Goal: Check status: Check status

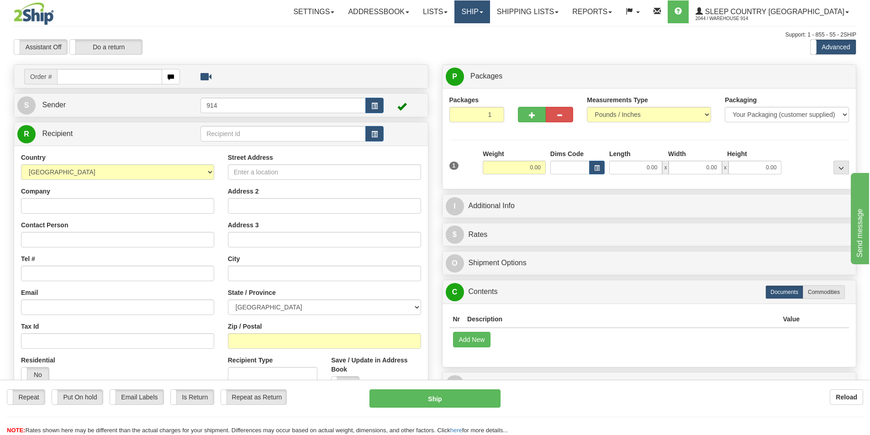
click at [490, 12] on link "Ship" at bounding box center [472, 11] width 35 height 23
click at [490, 27] on link "Ship Screen" at bounding box center [448, 32] width 83 height 12
click at [490, 16] on link "Ship" at bounding box center [472, 11] width 35 height 23
click at [490, 40] on link "OnHold / Order Queue" at bounding box center [448, 44] width 83 height 12
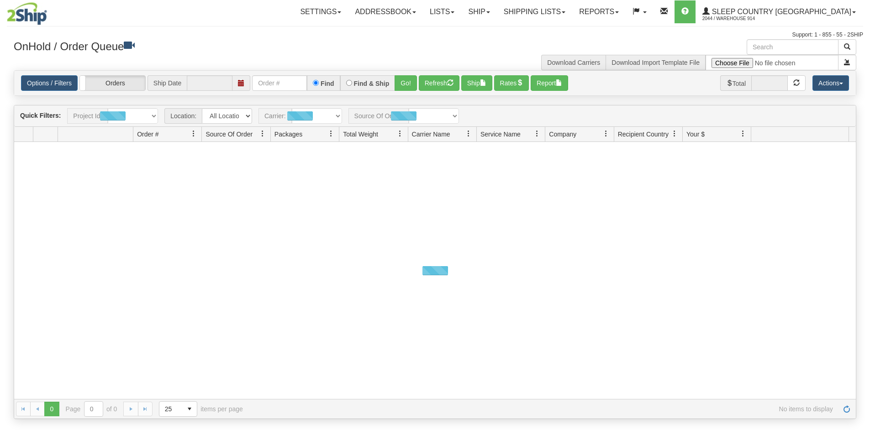
type input "[DATE]"
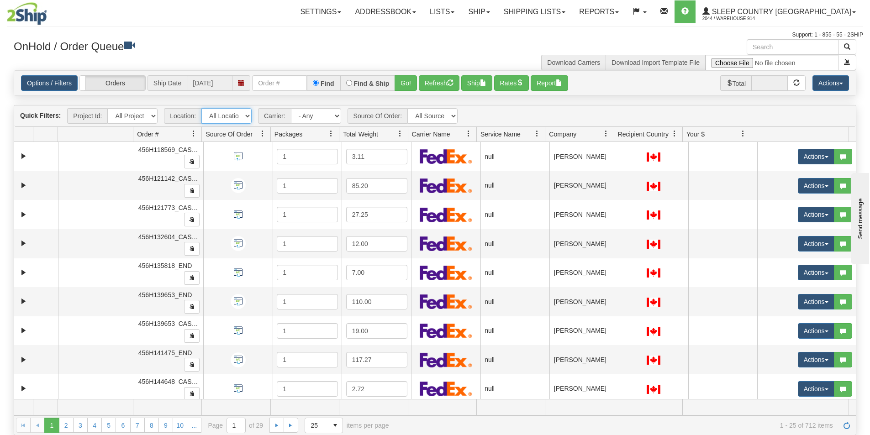
click at [224, 118] on select "All Locations 914 9009 [GEOGRAPHIC_DATA] SLE BEDDN ZINUC" at bounding box center [226, 116] width 50 height 16
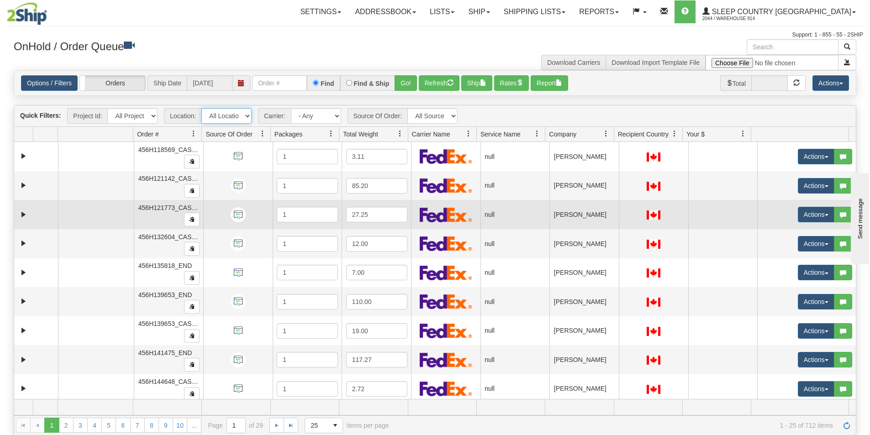
select select "7603"
click at [201, 108] on select "All Locations 914 9009 [GEOGRAPHIC_DATA] SLE BEDDN ZINUC" at bounding box center [226, 116] width 50 height 16
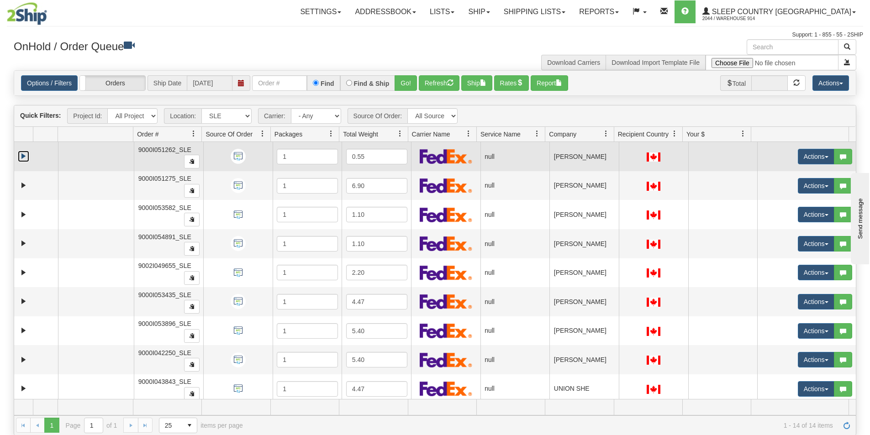
click at [22, 153] on link "Expand" at bounding box center [23, 156] width 11 height 11
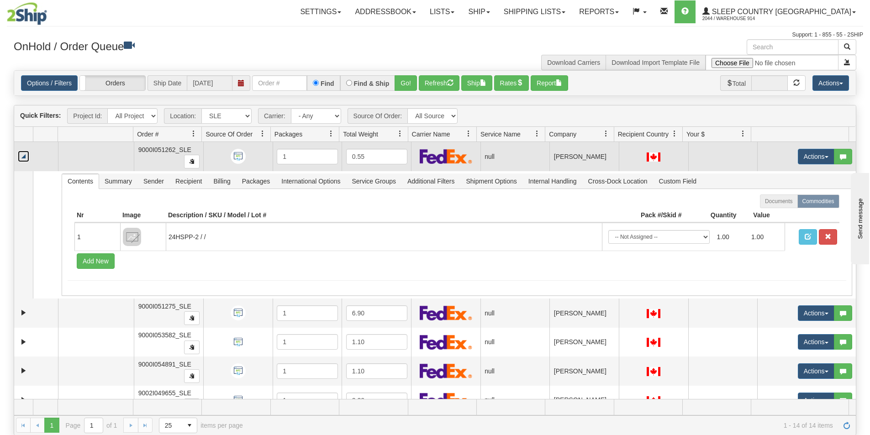
click at [22, 153] on link "Collapse" at bounding box center [23, 156] width 11 height 11
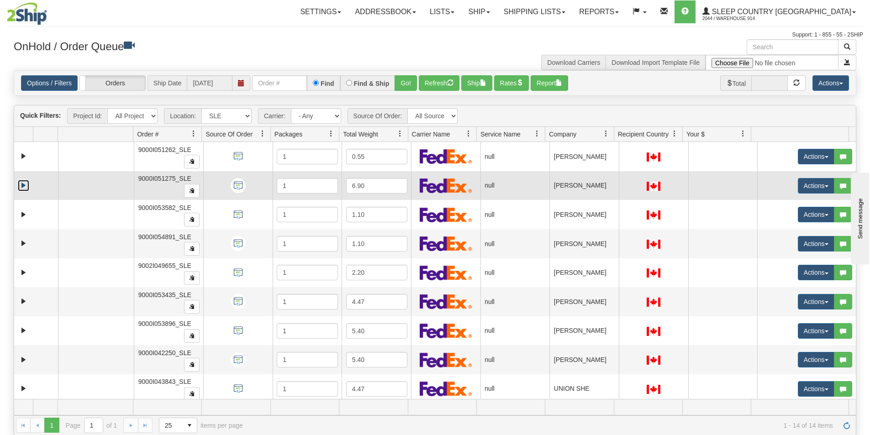
click at [23, 189] on link "Expand" at bounding box center [23, 185] width 11 height 11
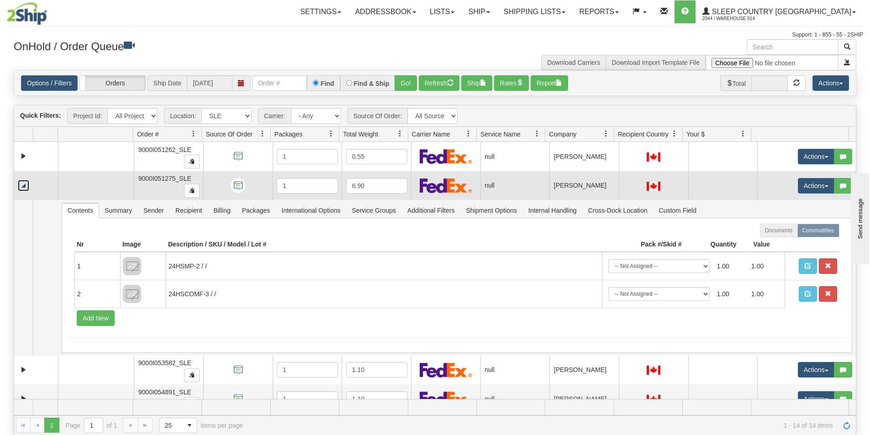
click at [23, 189] on link "Collapse" at bounding box center [23, 185] width 11 height 11
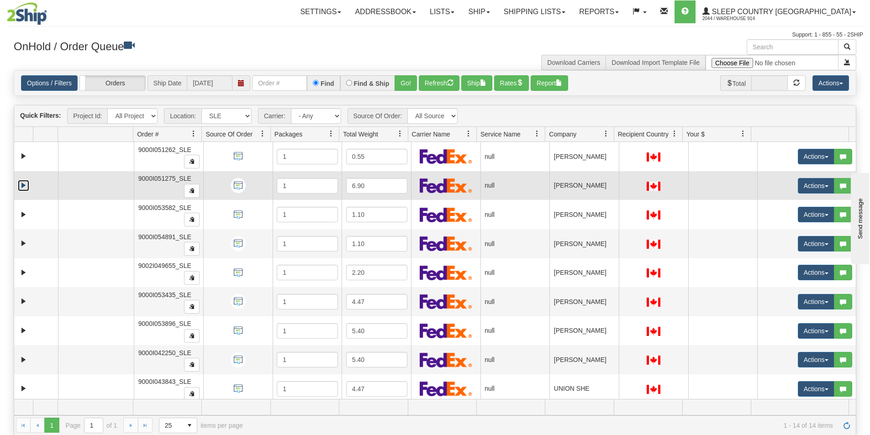
click at [25, 185] on link "Expand" at bounding box center [23, 185] width 11 height 11
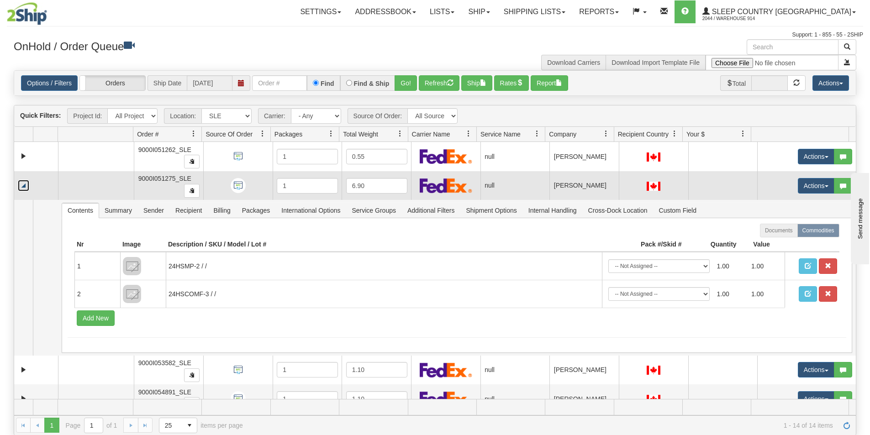
click at [25, 185] on link "Collapse" at bounding box center [23, 185] width 11 height 11
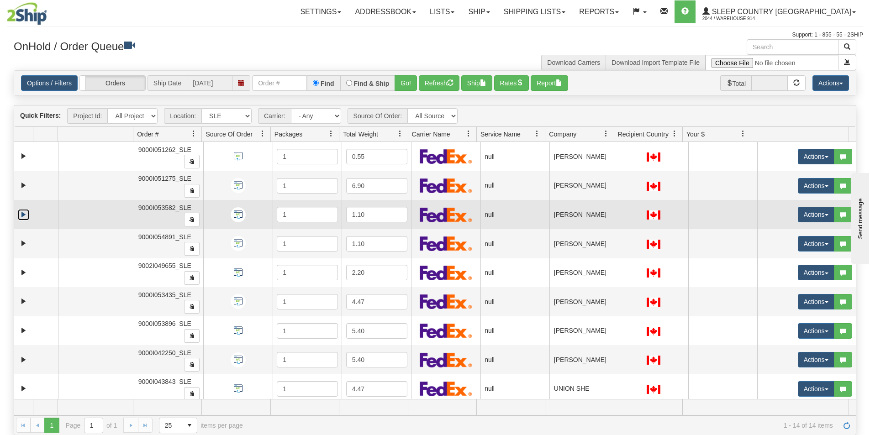
click at [21, 213] on link "Expand" at bounding box center [23, 214] width 11 height 11
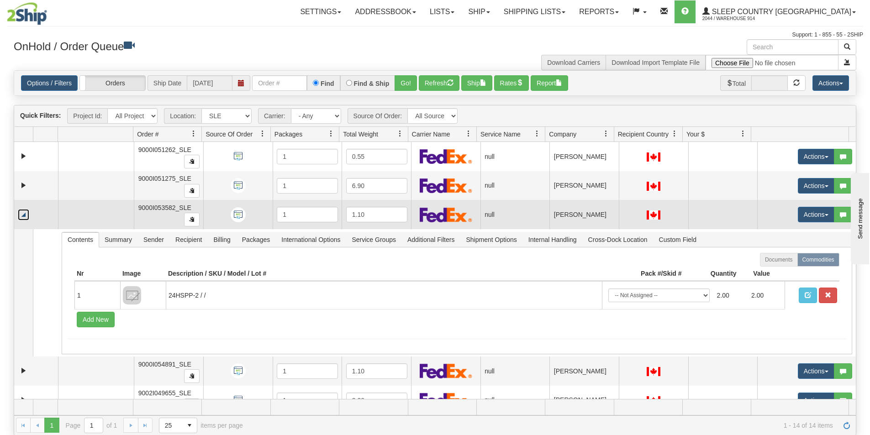
click at [21, 213] on link "Collapse" at bounding box center [23, 214] width 11 height 11
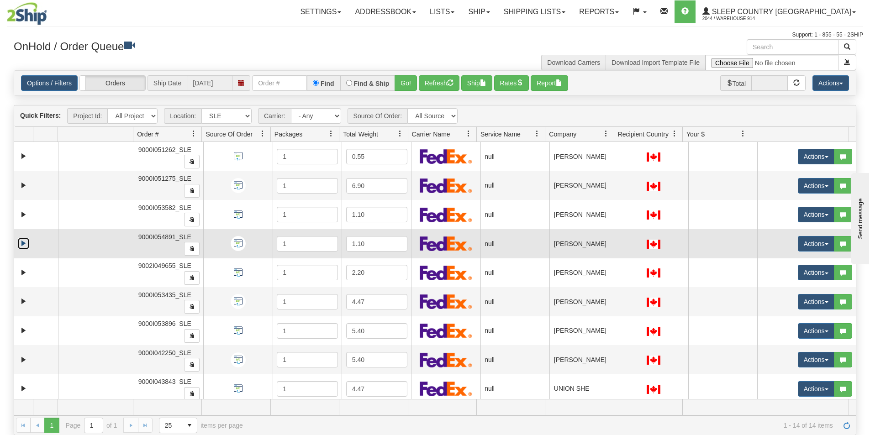
click at [24, 243] on link "Expand" at bounding box center [23, 243] width 11 height 11
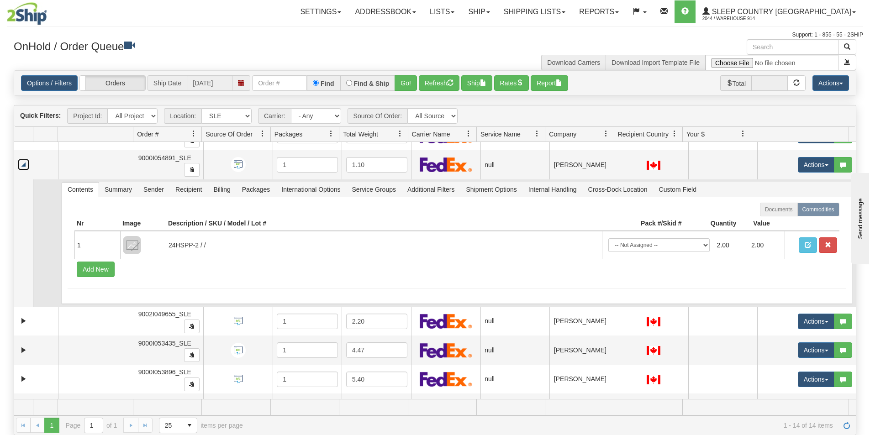
scroll to position [91, 0]
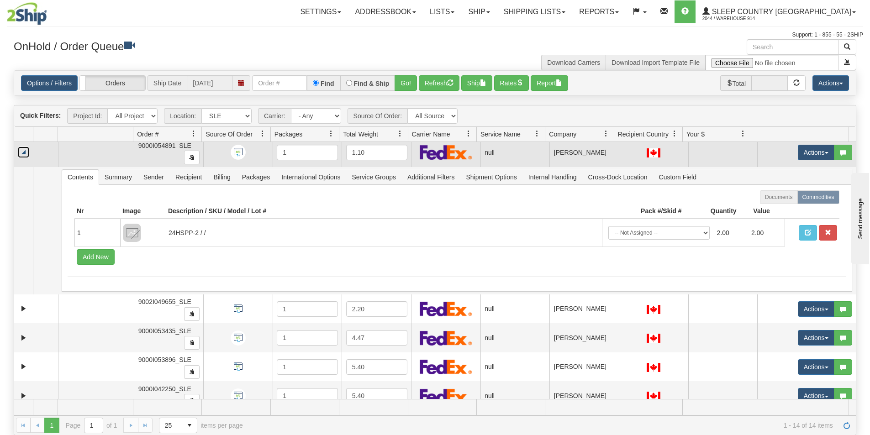
click at [22, 144] on td at bounding box center [36, 152] width 44 height 29
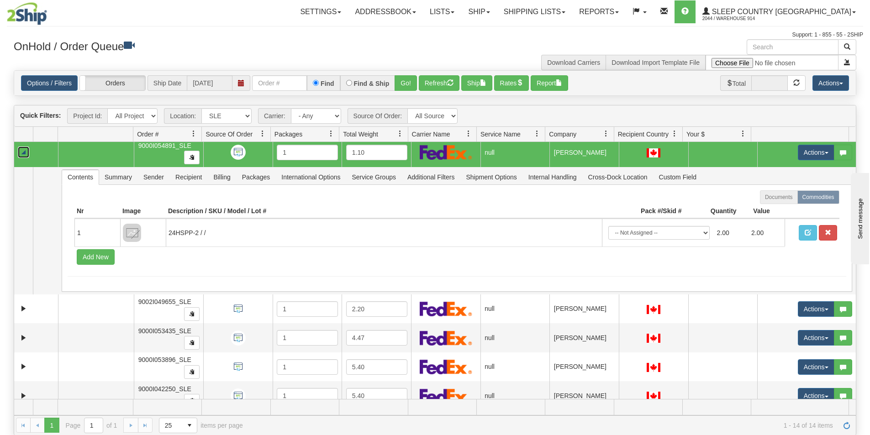
click at [23, 147] on link "Collapse" at bounding box center [23, 152] width 11 height 11
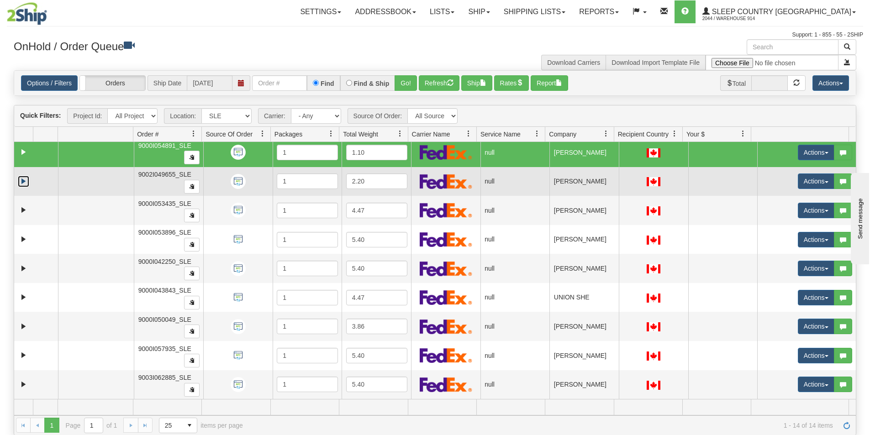
click at [22, 179] on link "Expand" at bounding box center [23, 181] width 11 height 11
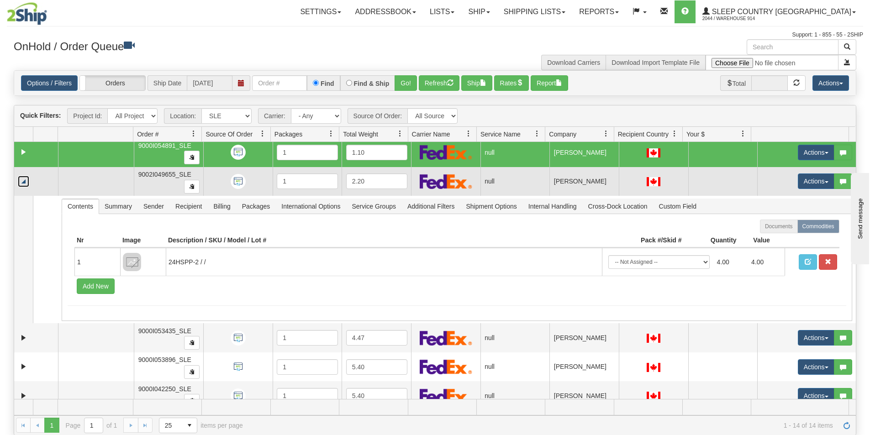
click at [22, 179] on link "Collapse" at bounding box center [23, 181] width 11 height 11
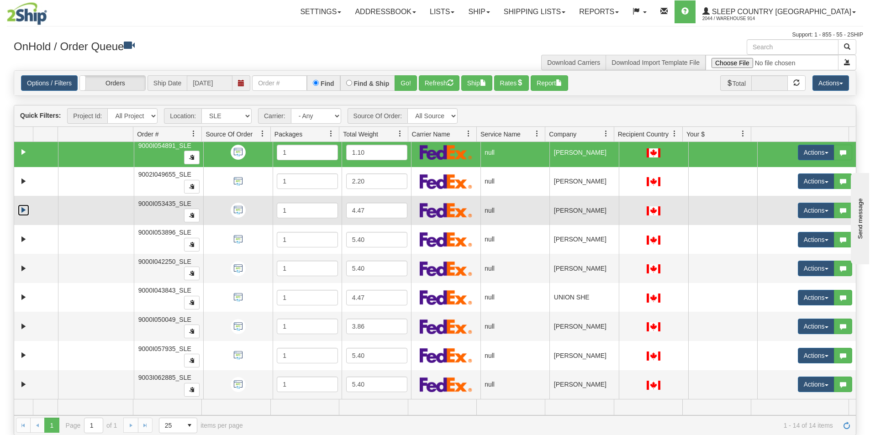
click at [26, 210] on link "Expand" at bounding box center [23, 210] width 11 height 11
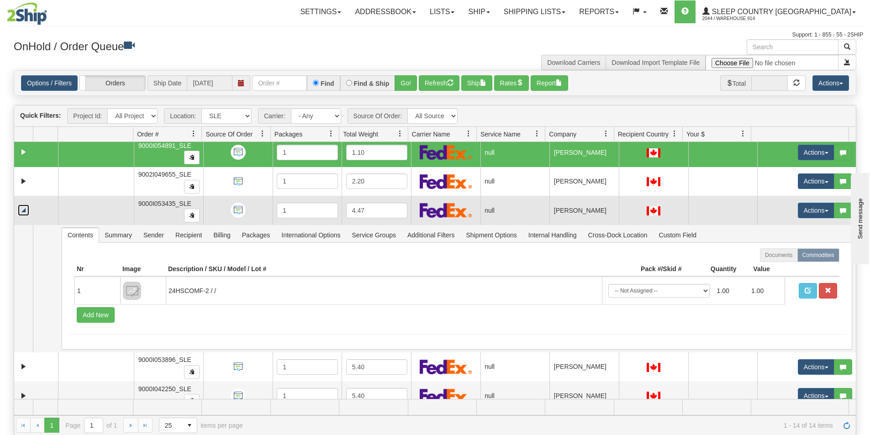
click at [26, 210] on link "Collapse" at bounding box center [23, 210] width 11 height 11
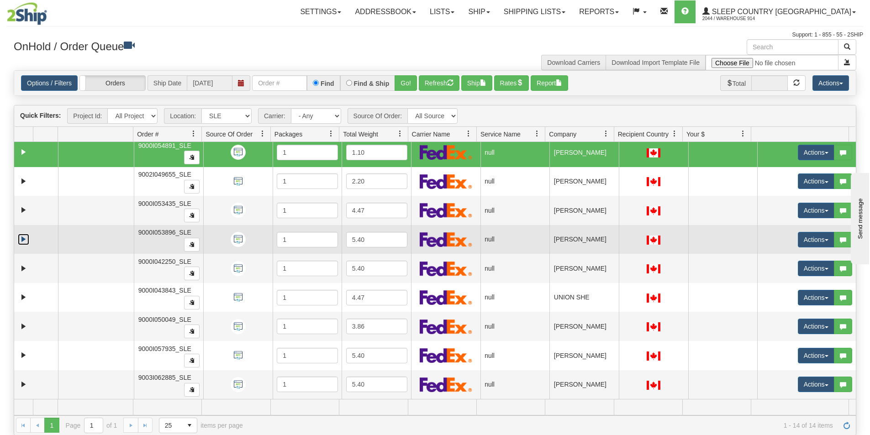
click at [21, 241] on link "Expand" at bounding box center [23, 239] width 11 height 11
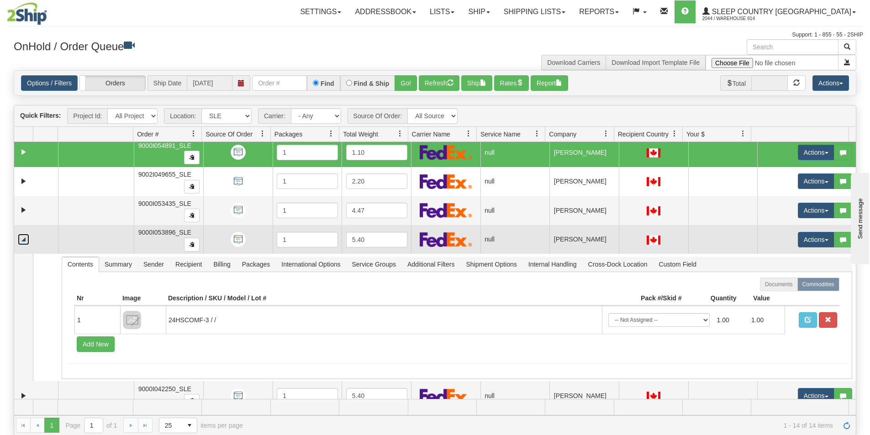
scroll to position [137, 0]
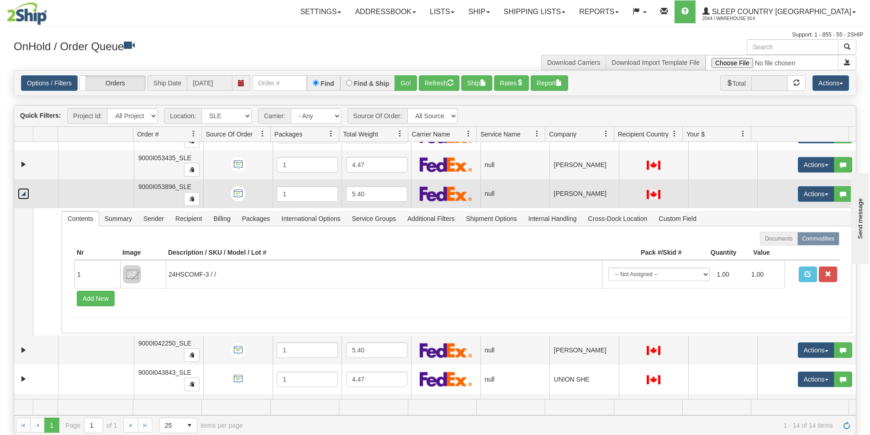
click at [31, 190] on td at bounding box center [36, 194] width 44 height 29
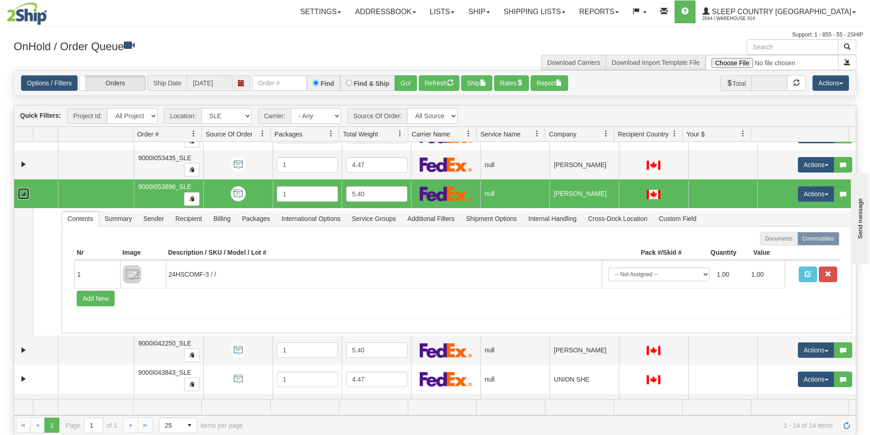
click at [28, 190] on link "Collapse" at bounding box center [23, 193] width 11 height 11
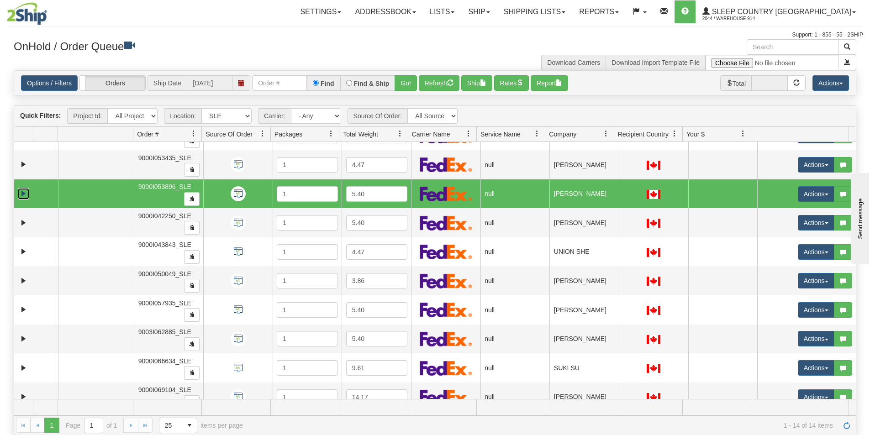
scroll to position [149, 0]
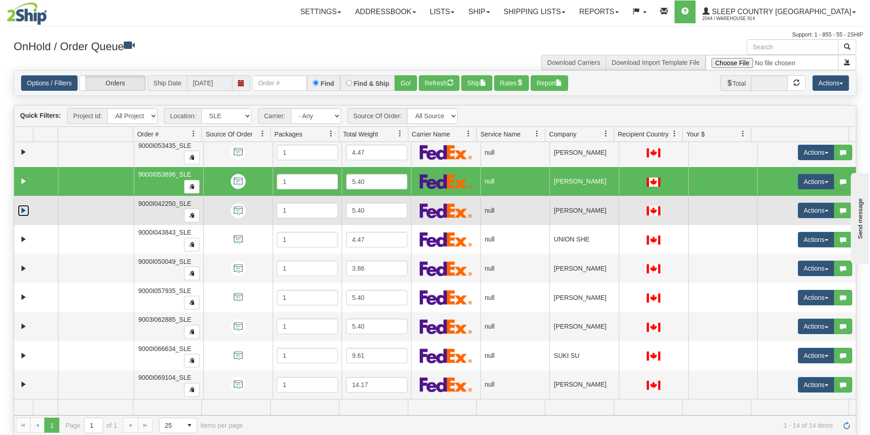
click at [24, 210] on link "Expand" at bounding box center [23, 210] width 11 height 11
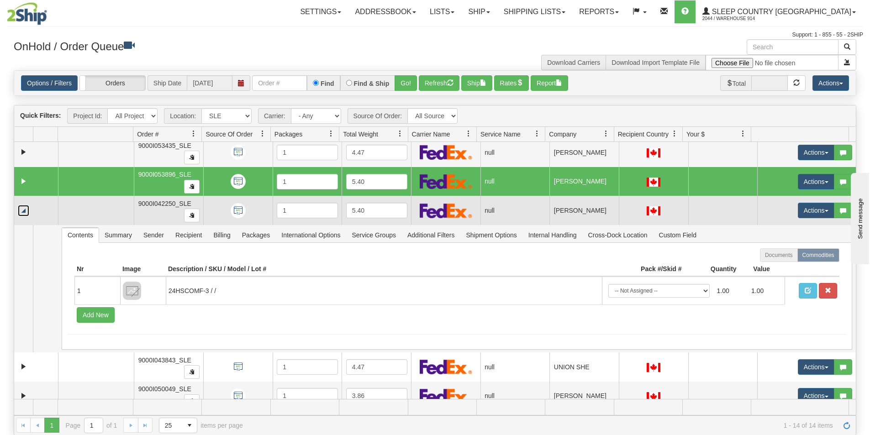
click at [23, 210] on link "Collapse" at bounding box center [23, 210] width 11 height 11
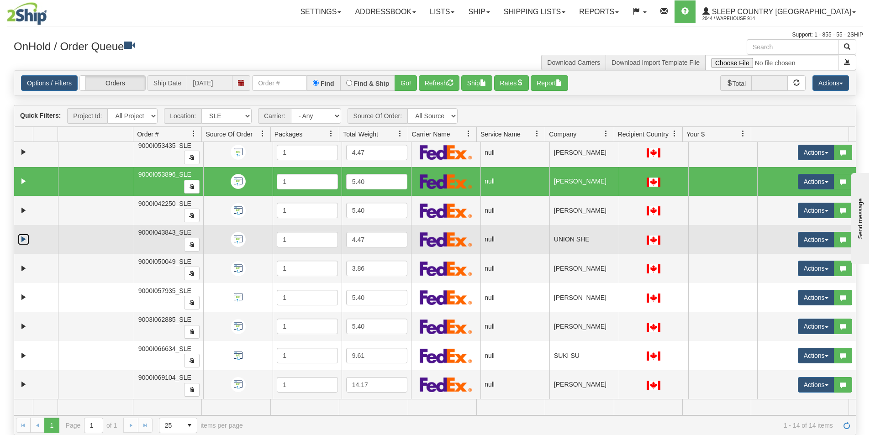
click at [23, 240] on link "Expand" at bounding box center [23, 239] width 11 height 11
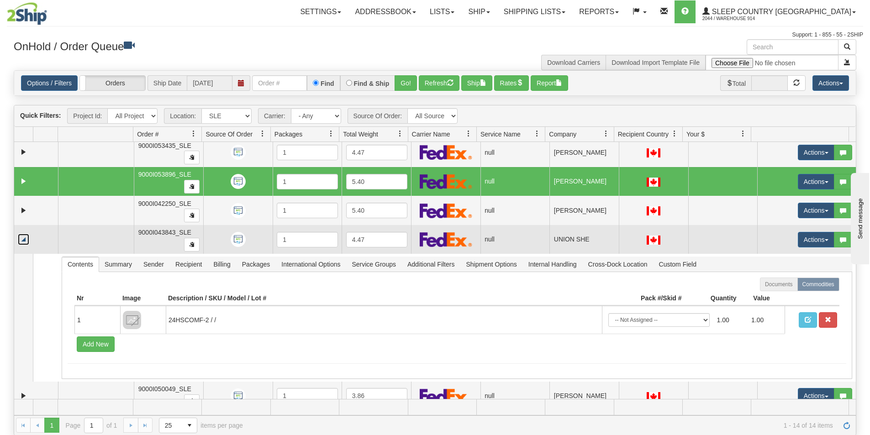
click at [23, 240] on link "Collapse" at bounding box center [23, 239] width 11 height 11
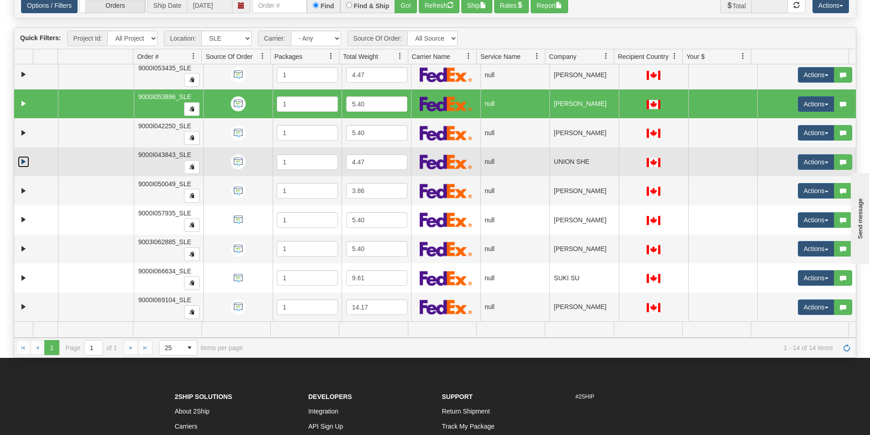
scroll to position [91, 0]
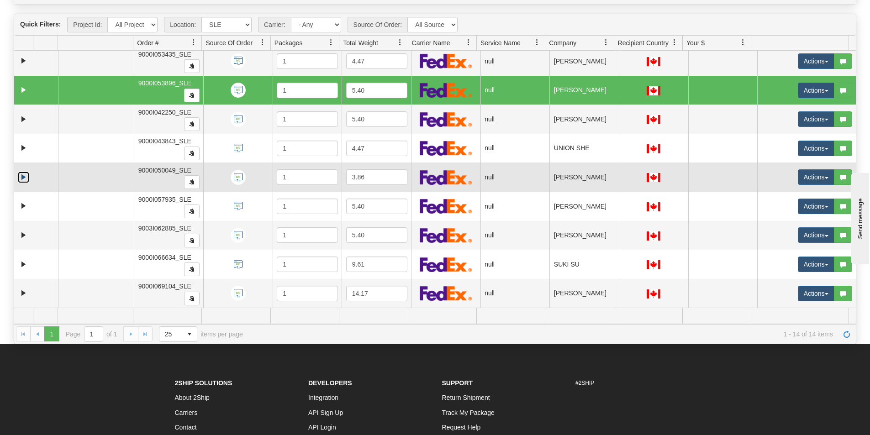
click at [25, 176] on link "Expand" at bounding box center [23, 177] width 11 height 11
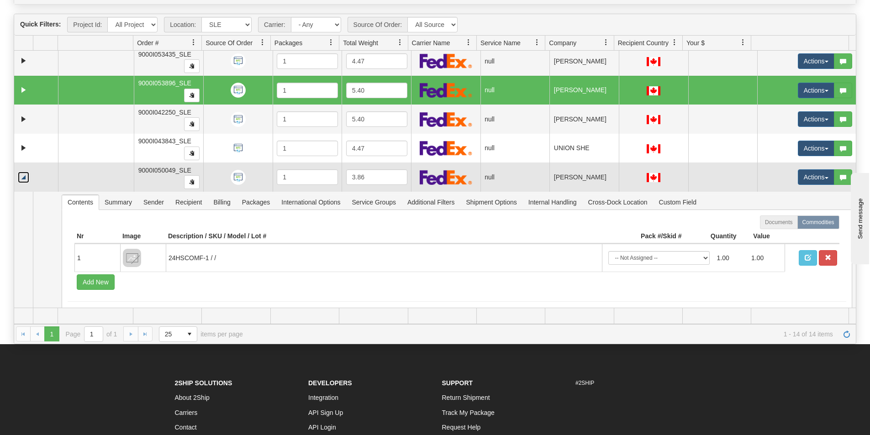
click at [25, 176] on link "Collapse" at bounding box center [23, 177] width 11 height 11
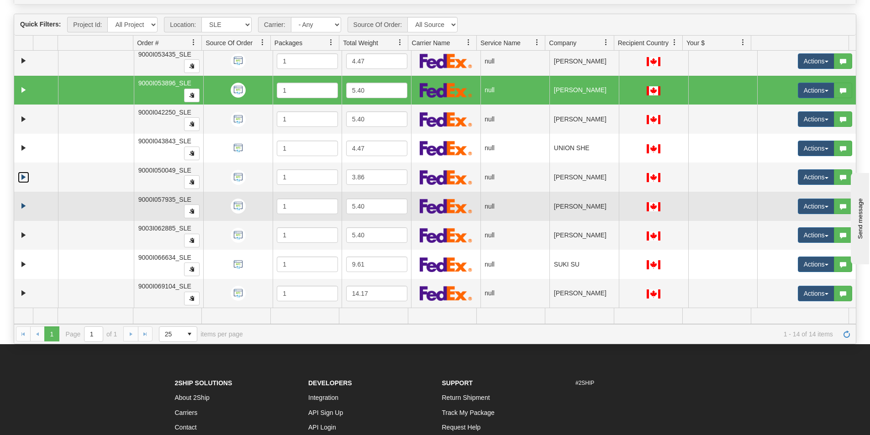
click at [24, 215] on td at bounding box center [36, 206] width 44 height 29
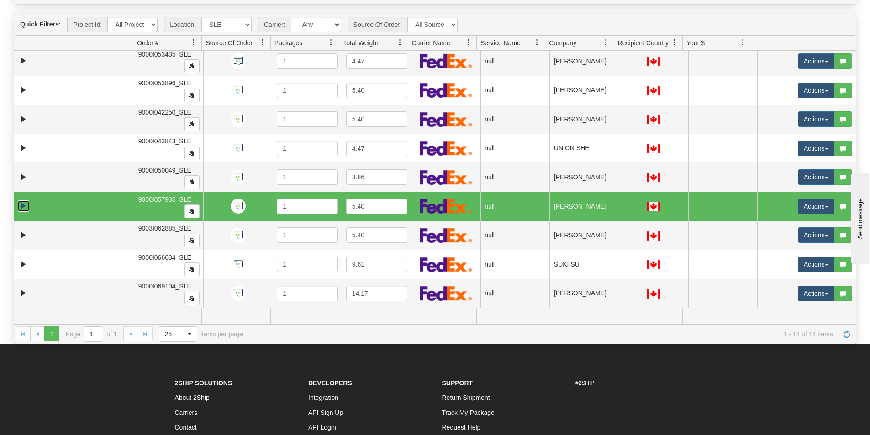
click at [22, 205] on link "Expand" at bounding box center [23, 206] width 11 height 11
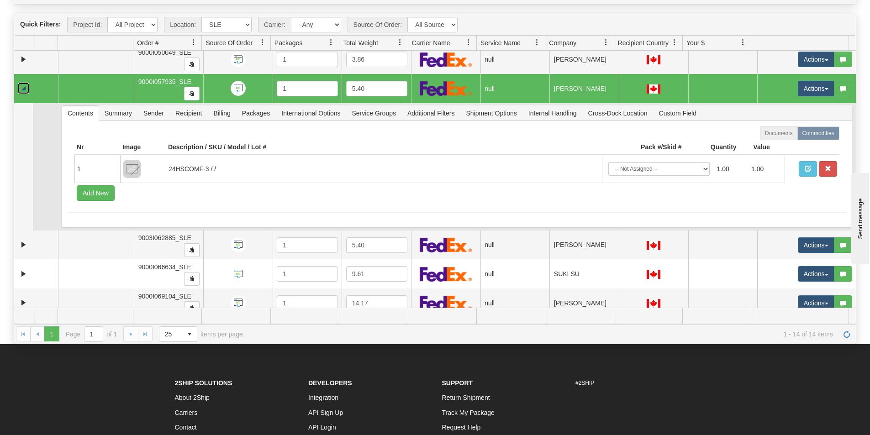
scroll to position [277, 0]
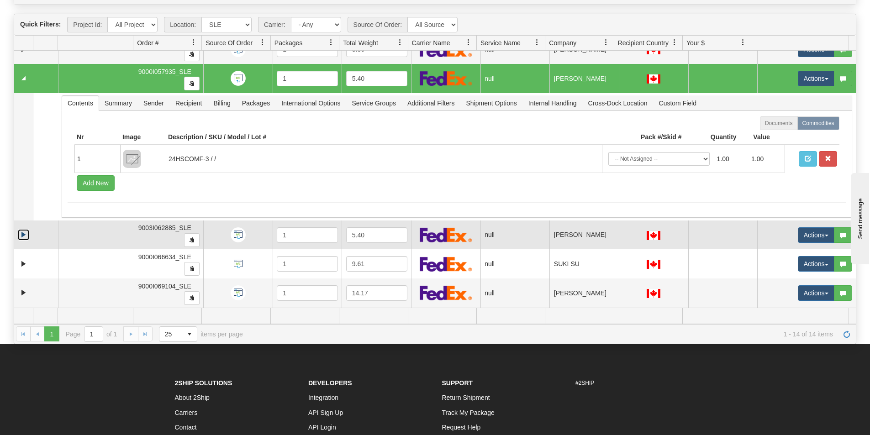
click at [25, 232] on link "Expand" at bounding box center [23, 234] width 11 height 11
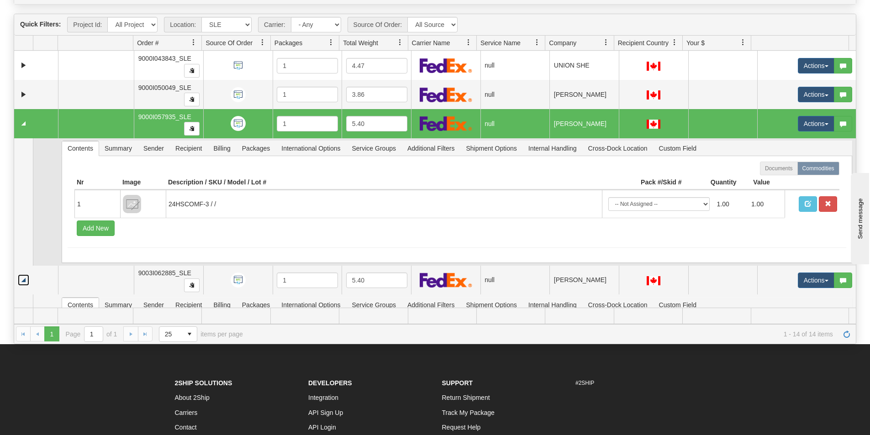
scroll to position [232, 0]
click at [26, 123] on link "Collapse" at bounding box center [23, 123] width 11 height 11
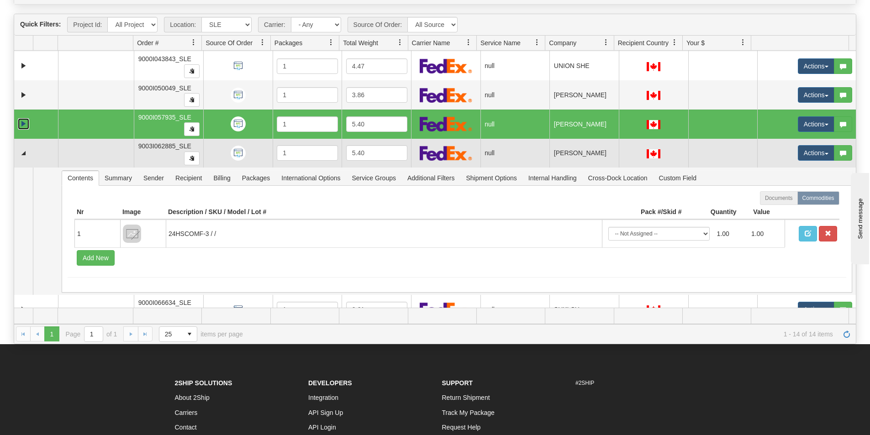
click at [27, 159] on td at bounding box center [36, 153] width 44 height 29
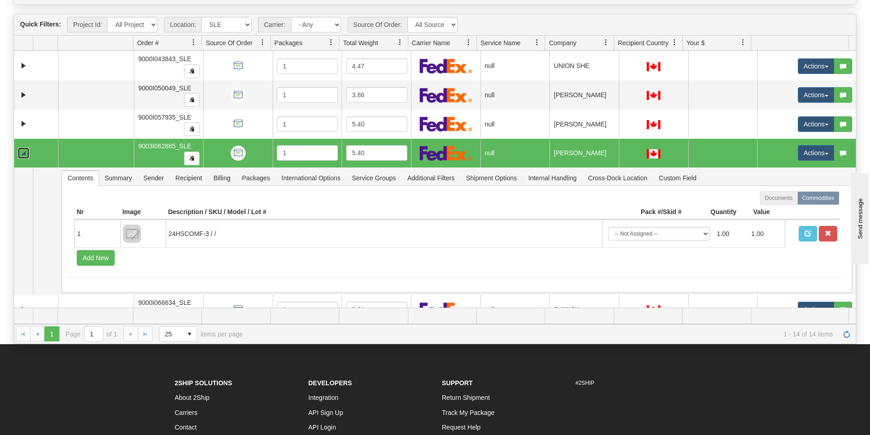
click at [27, 159] on link "Collapse" at bounding box center [23, 153] width 11 height 11
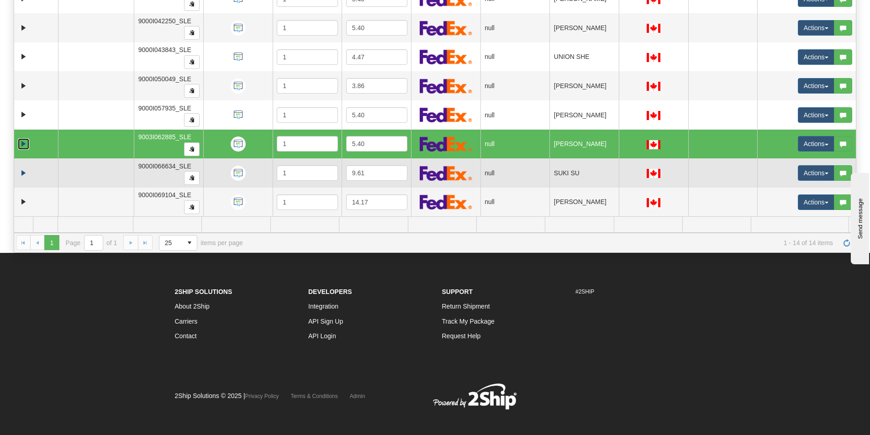
scroll to position [190, 0]
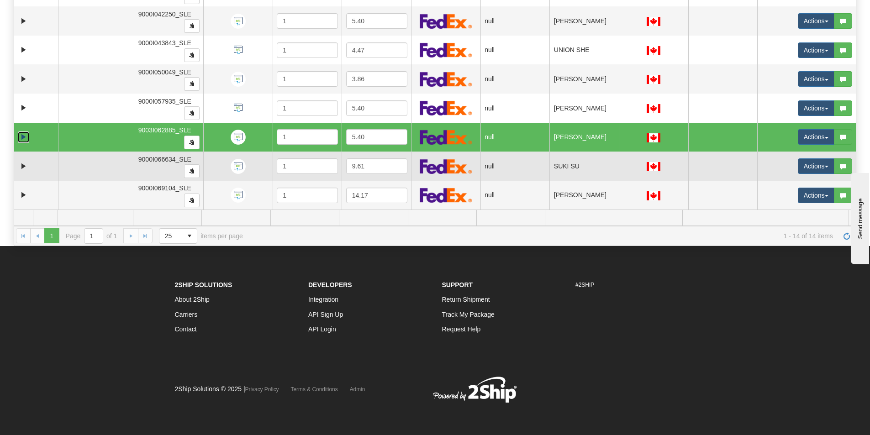
click at [20, 160] on td at bounding box center [36, 166] width 44 height 29
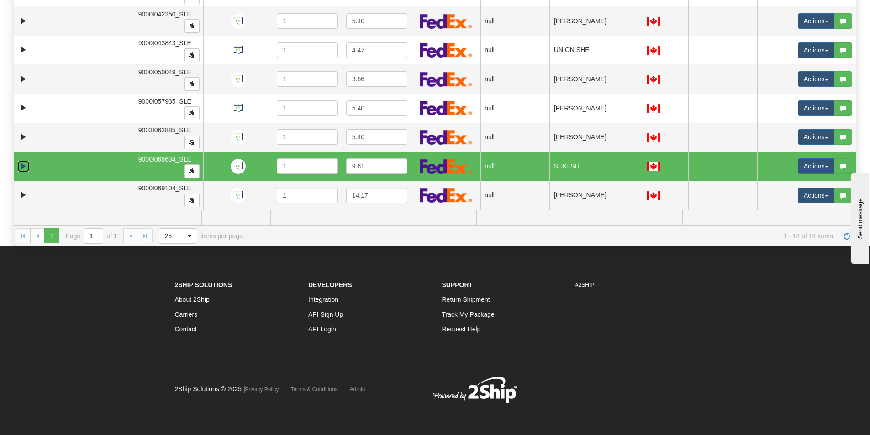
click at [22, 168] on link "Expand" at bounding box center [23, 166] width 11 height 11
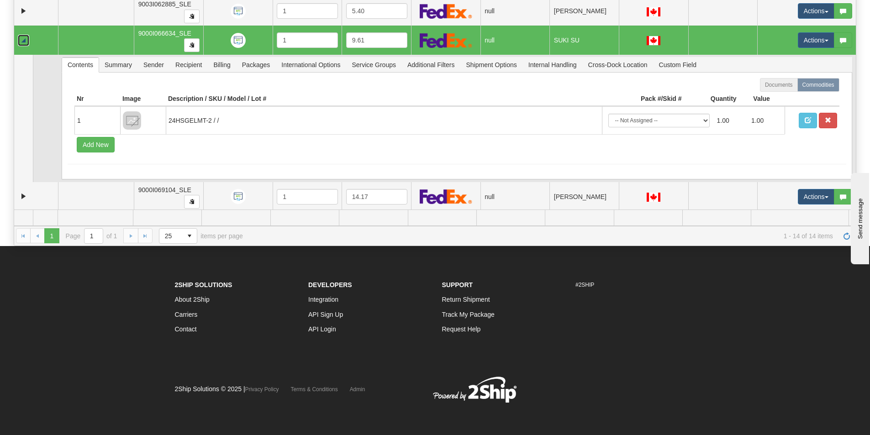
scroll to position [277, 0]
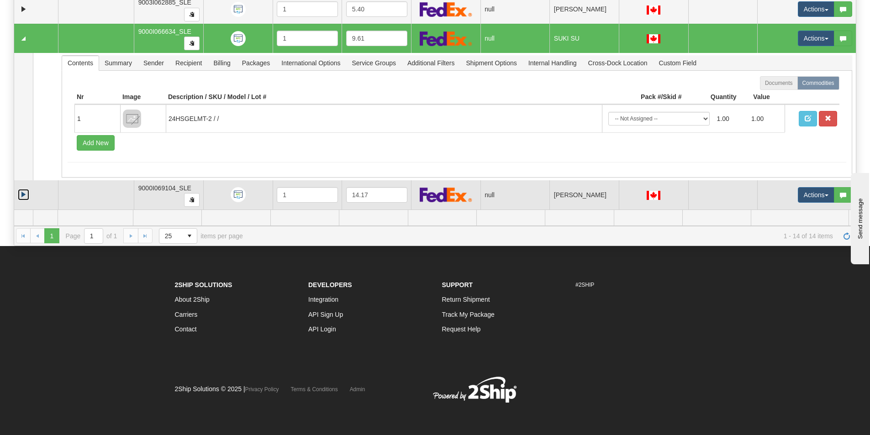
click at [21, 192] on link "Expand" at bounding box center [23, 194] width 11 height 11
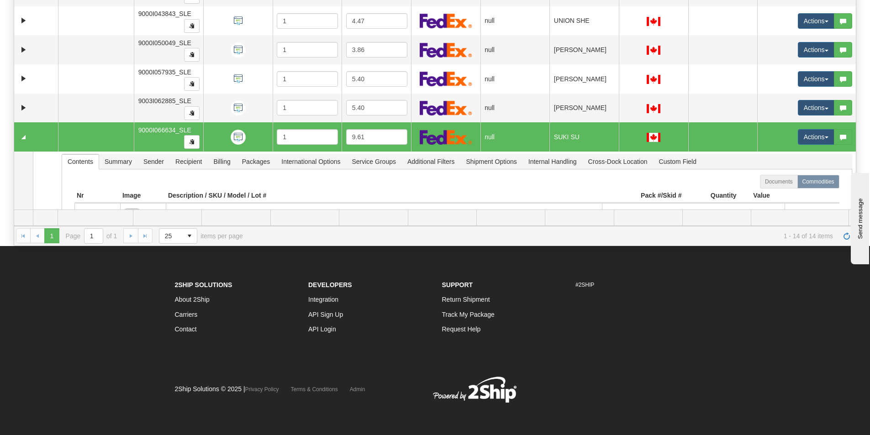
scroll to position [156, 0]
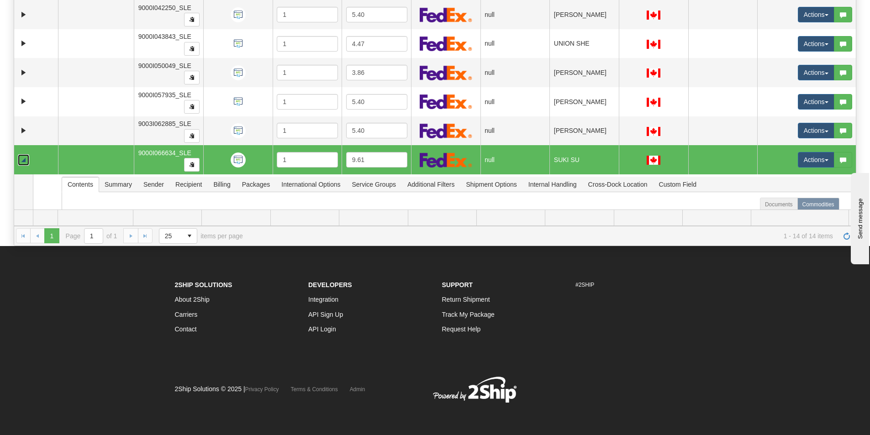
click at [26, 161] on link "Collapse" at bounding box center [23, 159] width 11 height 11
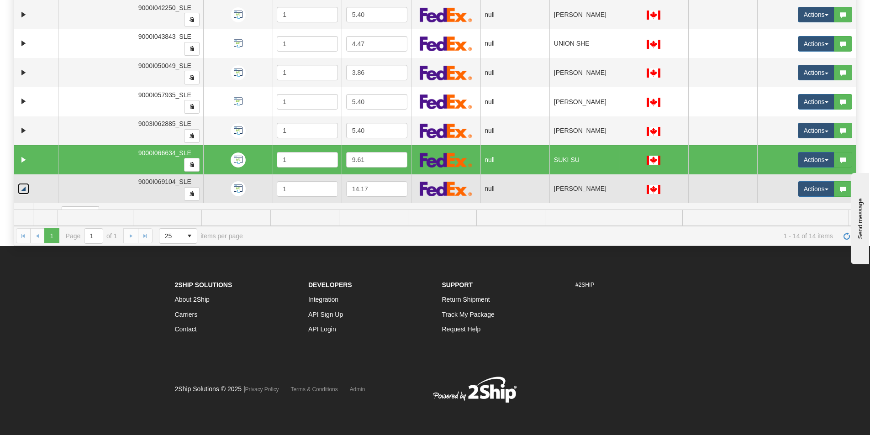
click at [23, 192] on link "Collapse" at bounding box center [23, 188] width 11 height 11
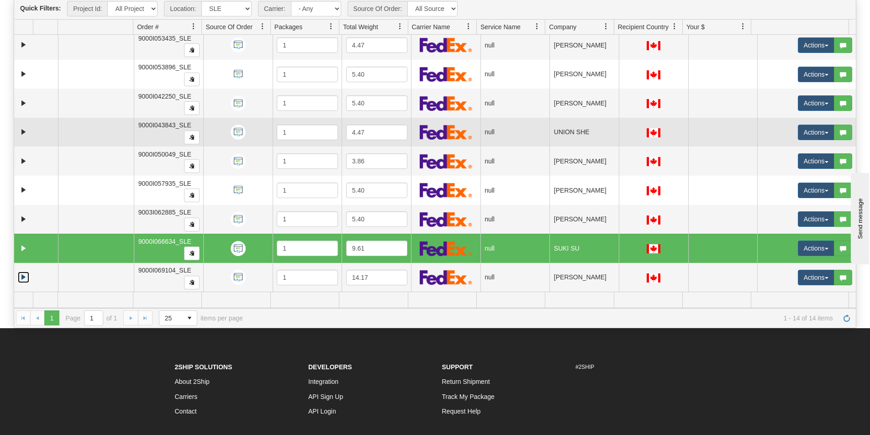
scroll to position [190, 0]
